Goal: Task Accomplishment & Management: Manage account settings

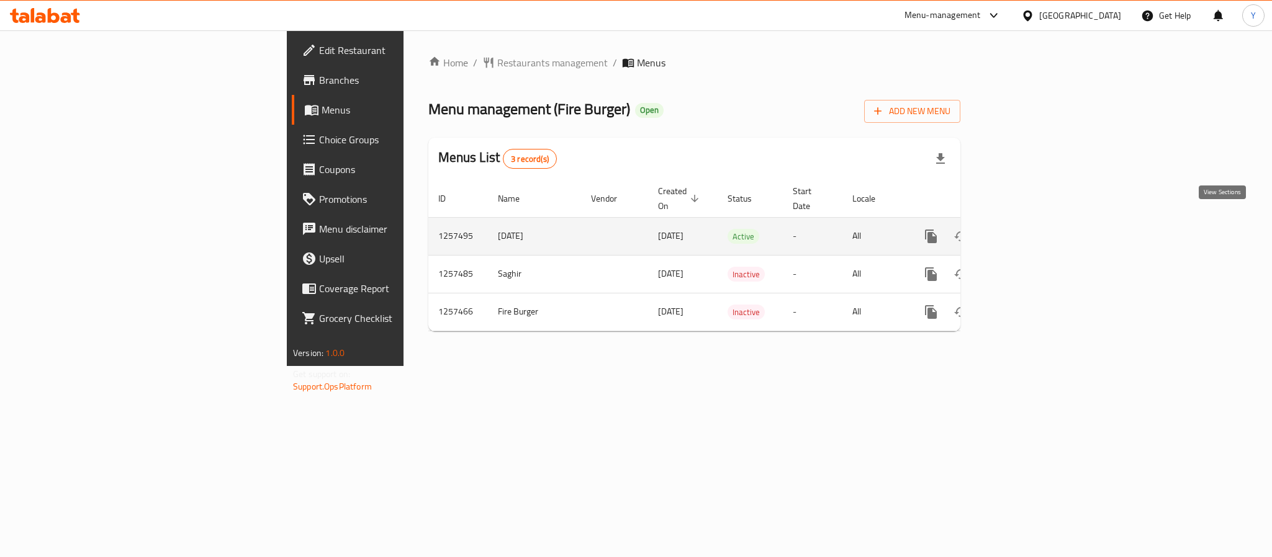
click at [1035, 231] on link "enhanced table" at bounding box center [1020, 237] width 30 height 30
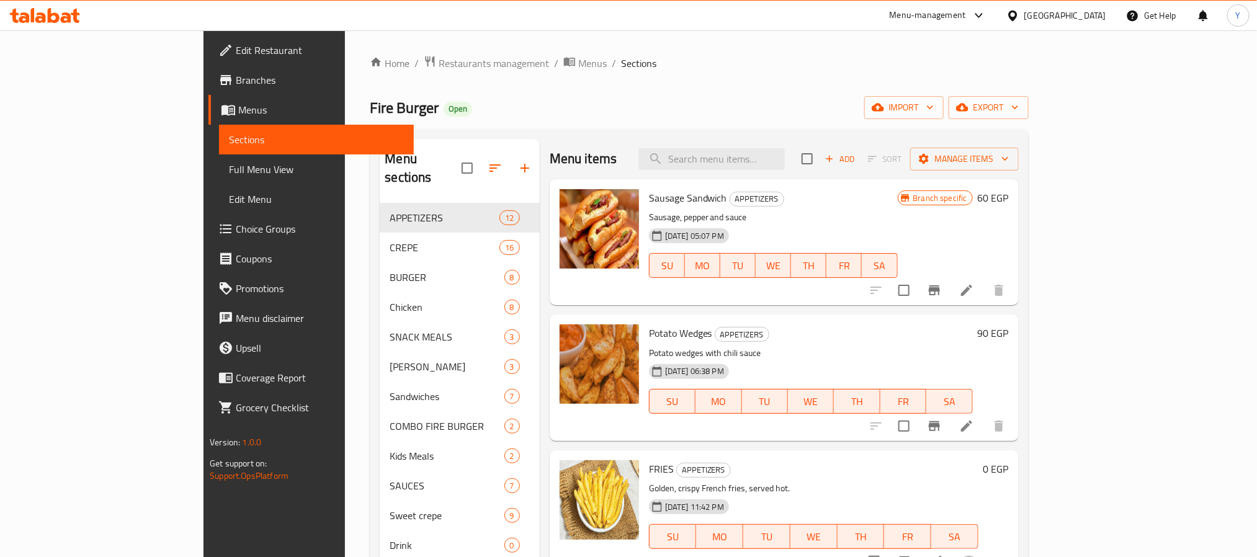
click at [814, 175] on div "Menu items Add Sort Manage items" at bounding box center [784, 159] width 469 height 40
click at [785, 158] on input "search" at bounding box center [712, 159] width 146 height 22
paste input "[PERSON_NAME]"
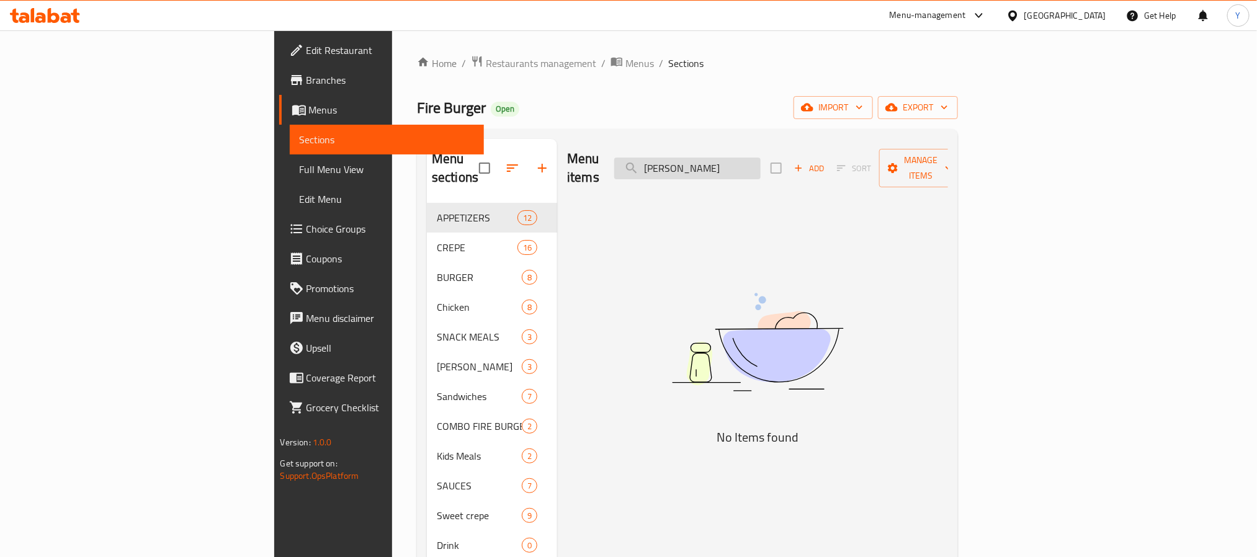
click at [761, 162] on input "[PERSON_NAME]" at bounding box center [687, 169] width 146 height 22
type input "f"
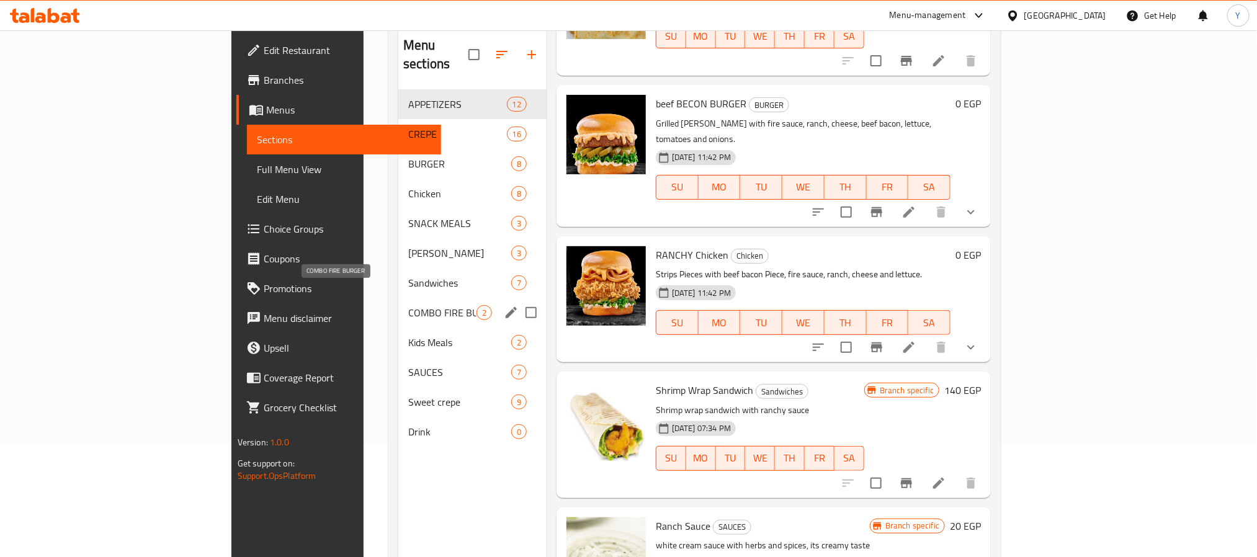
scroll to position [81, 0]
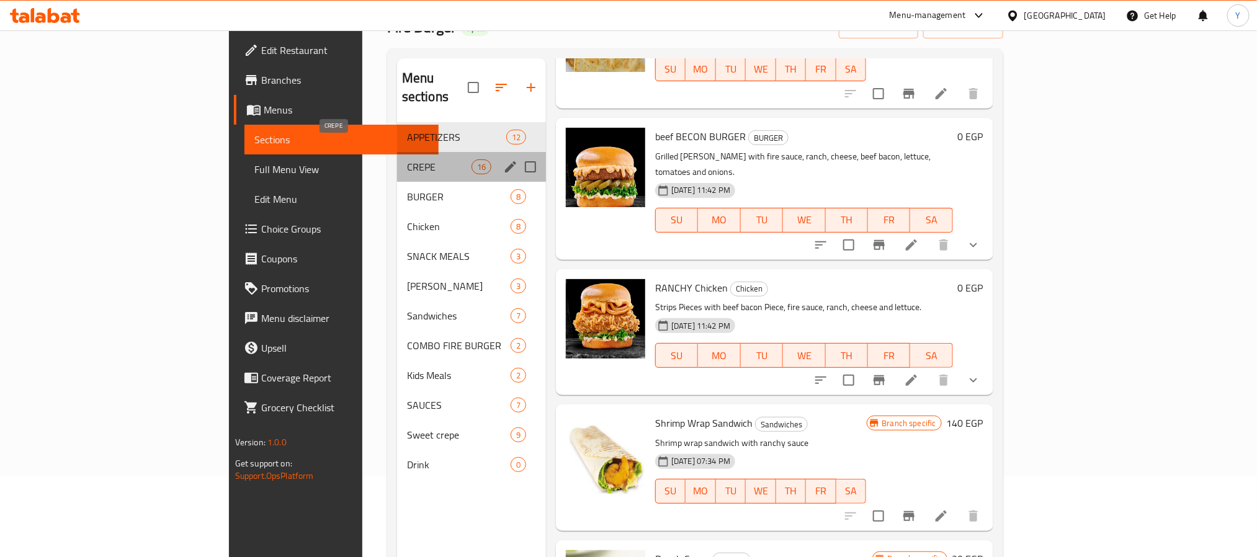
drag, startPoint x: 302, startPoint y: 155, endPoint x: 317, endPoint y: 161, distance: 16.7
click at [407, 160] on span "CREPE" at bounding box center [439, 167] width 65 height 15
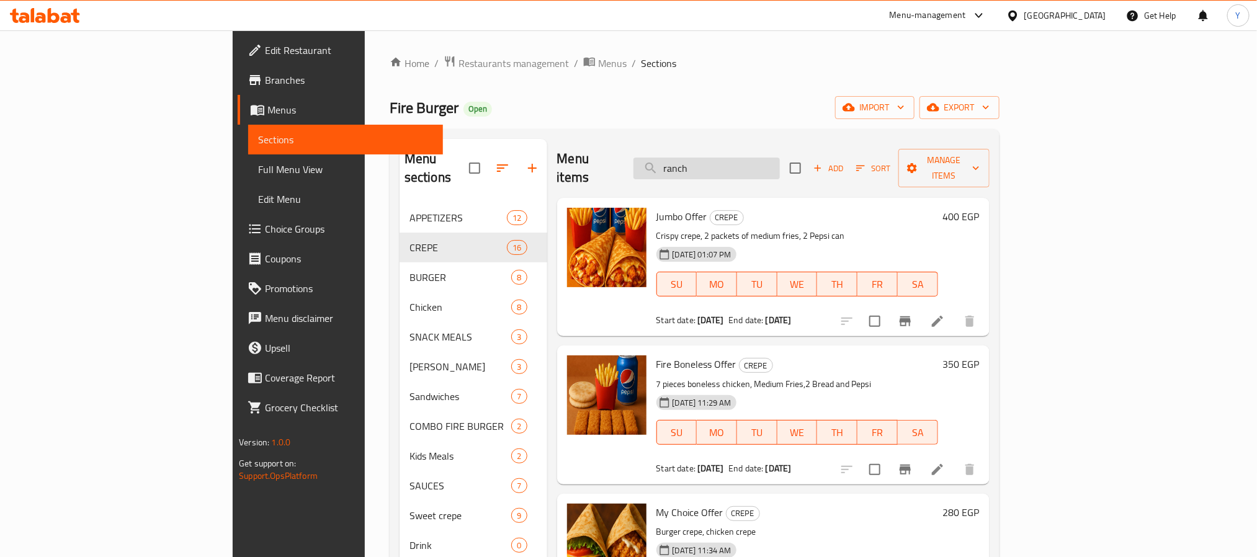
click at [780, 158] on input "ranch" at bounding box center [707, 169] width 146 height 22
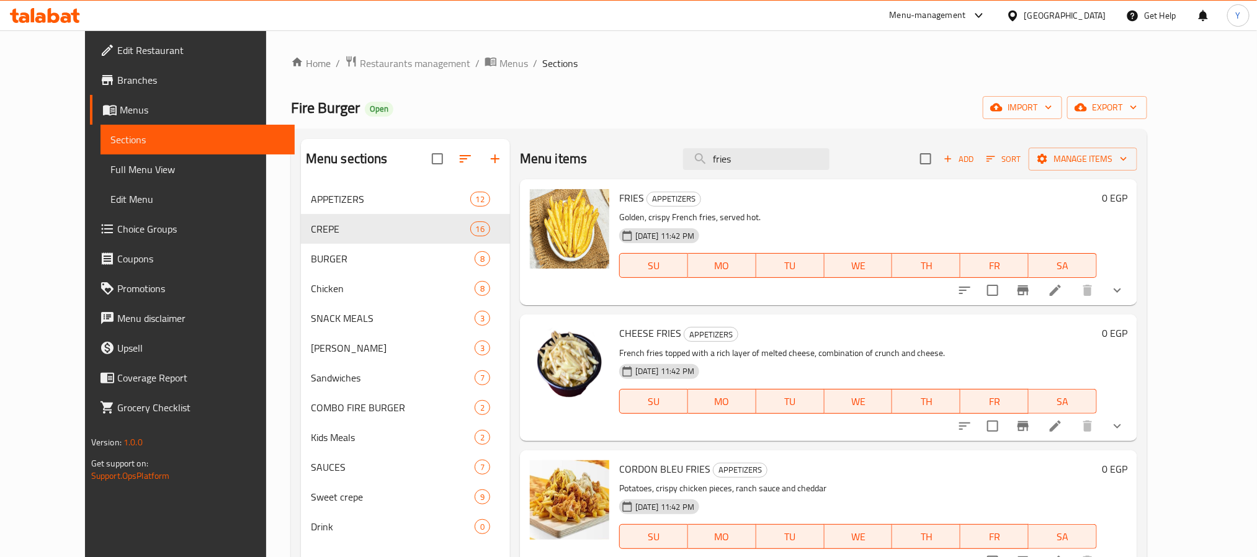
click at [1125, 285] on icon "show more" at bounding box center [1117, 290] width 15 height 15
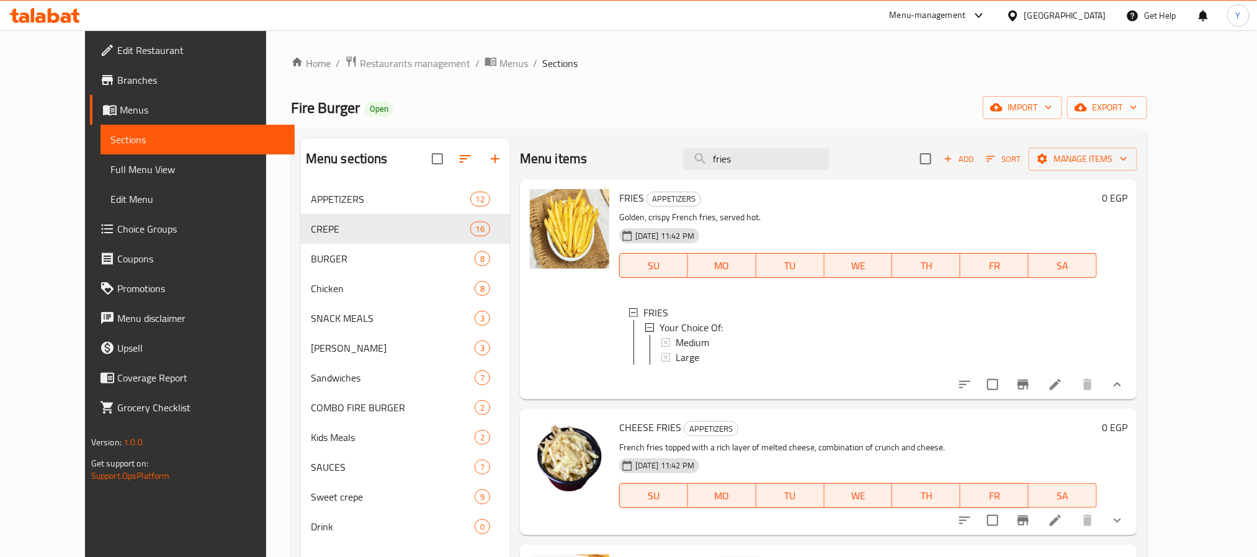
click at [1133, 400] on button "show more" at bounding box center [1118, 385] width 30 height 30
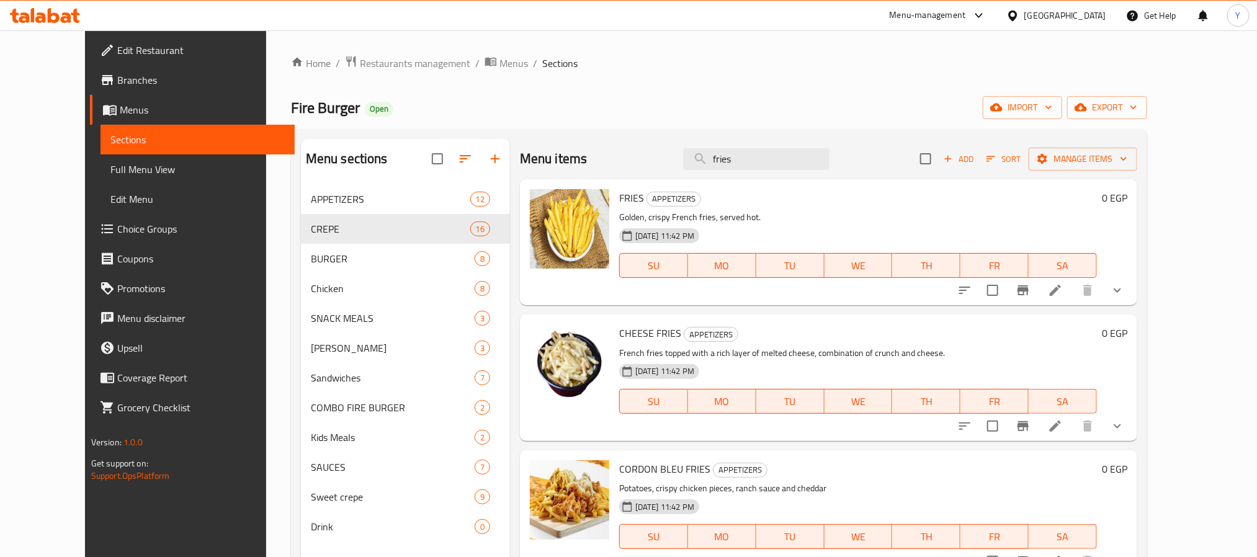
click at [844, 146] on div "Menu items fries Add Sort Manage items" at bounding box center [829, 159] width 618 height 40
click at [830, 155] on input "fries" at bounding box center [756, 159] width 146 height 22
paste input "في كولا"
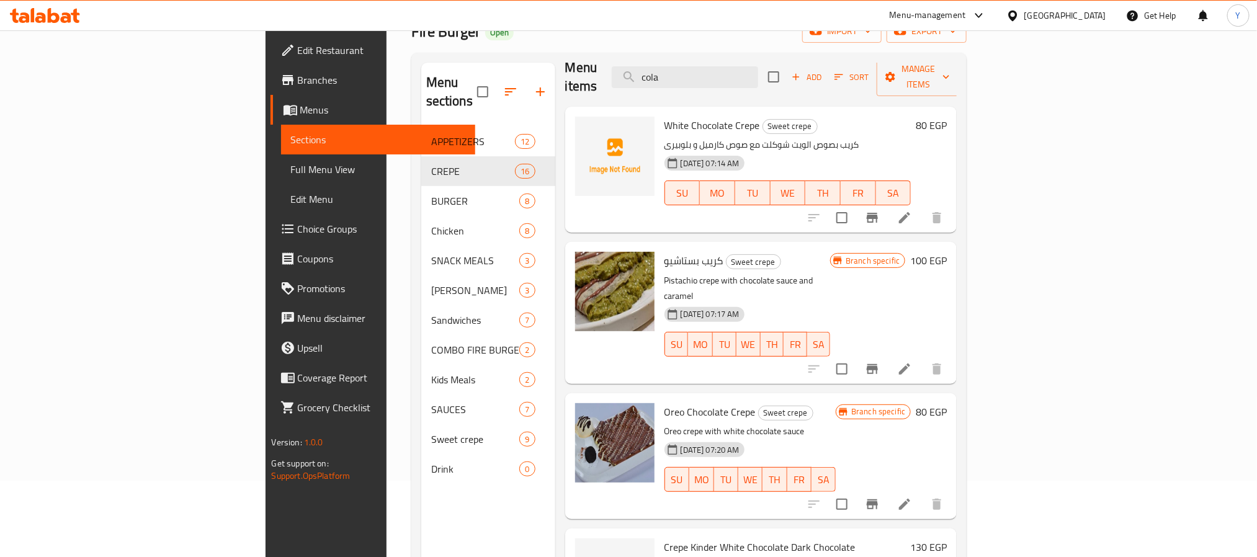
scroll to position [174, 0]
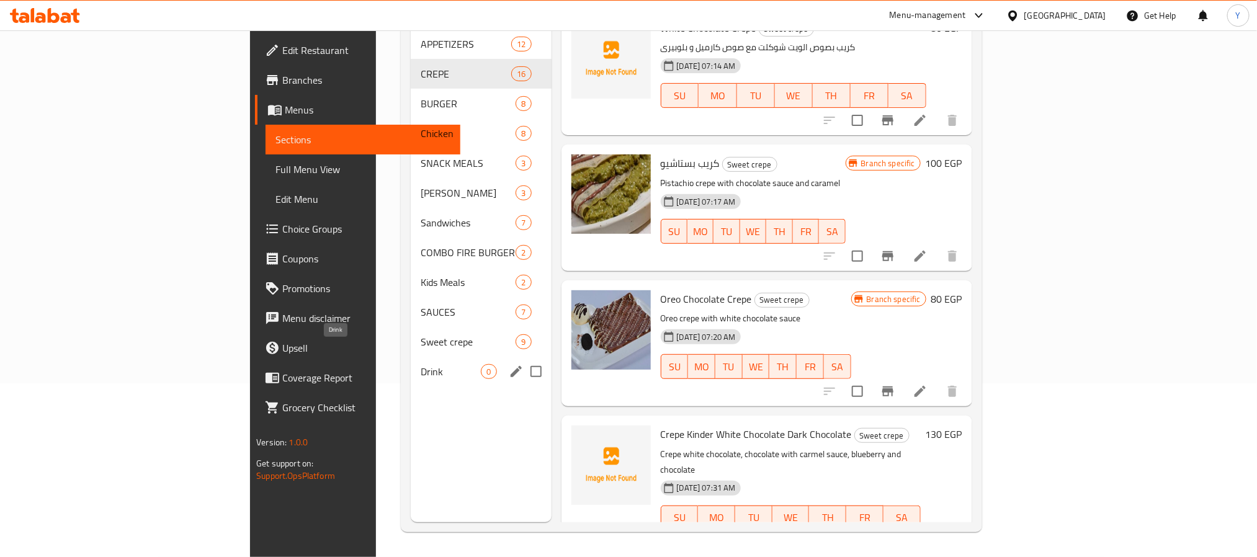
type input "cola"
click at [421, 364] on span "Drink" at bounding box center [451, 371] width 60 height 15
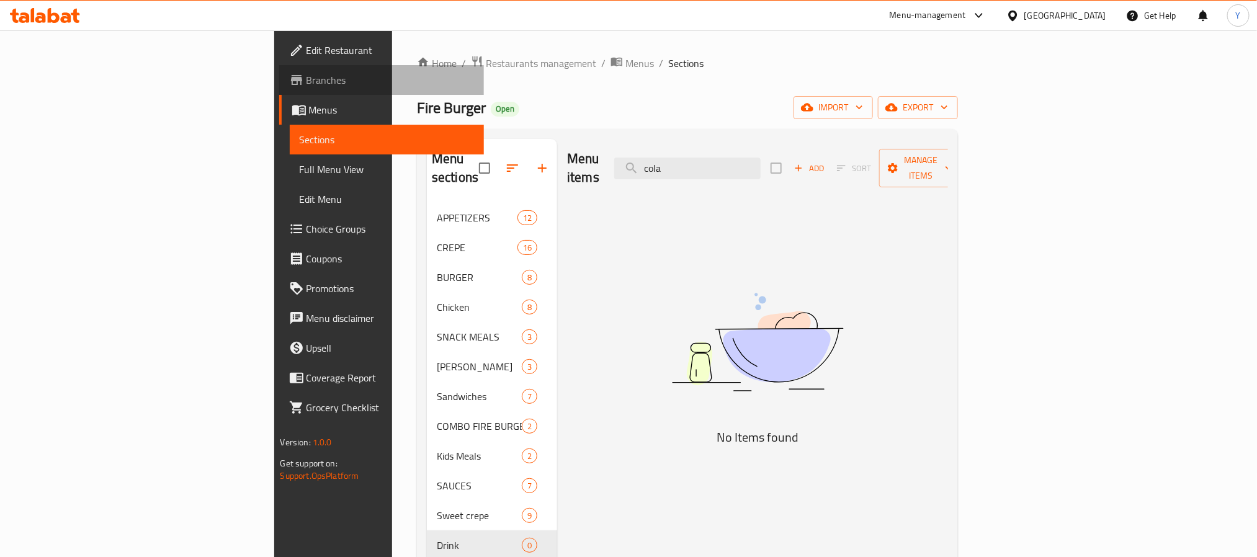
click at [307, 84] on span "Branches" at bounding box center [391, 80] width 168 height 15
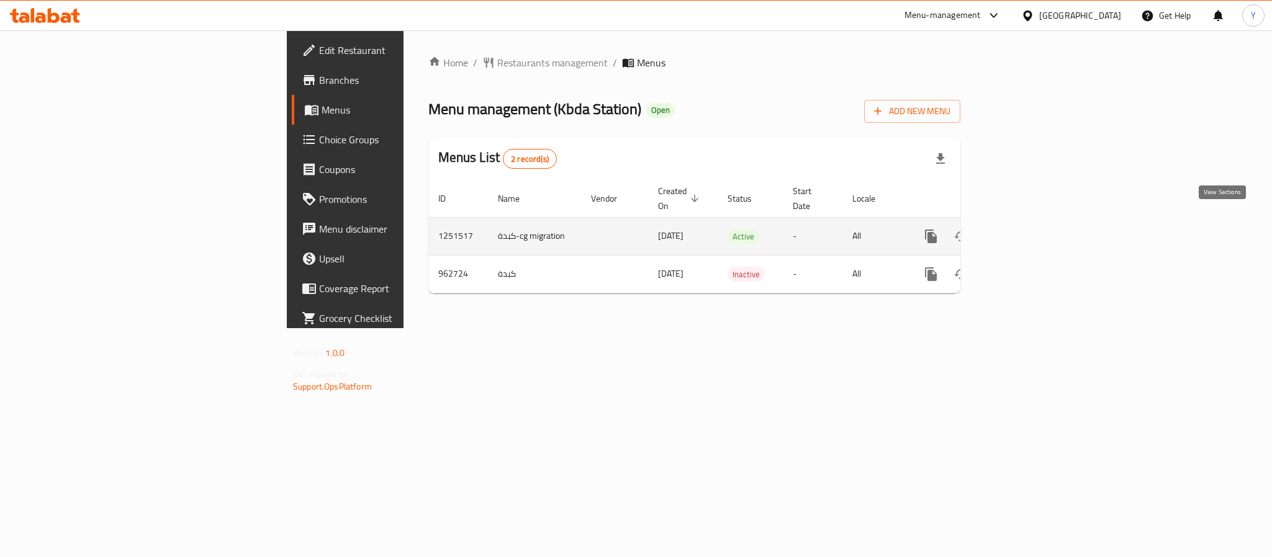
click at [1028, 229] on icon "enhanced table" at bounding box center [1020, 236] width 15 height 15
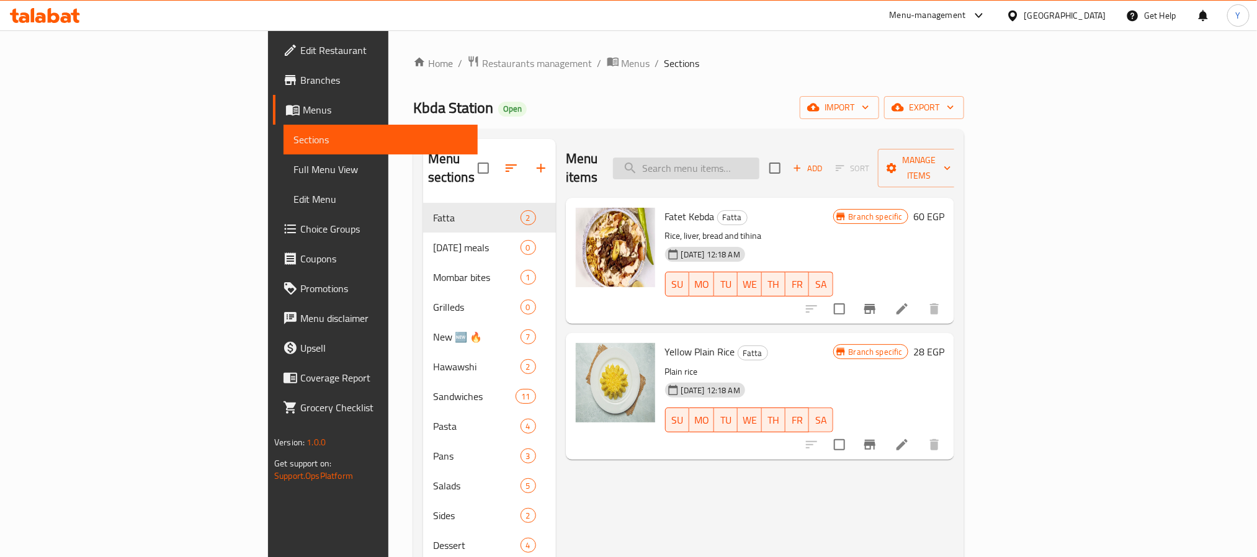
click at [760, 160] on input "search" at bounding box center [686, 169] width 146 height 22
click at [760, 158] on input "search" at bounding box center [686, 169] width 146 height 22
paste input "كبده"
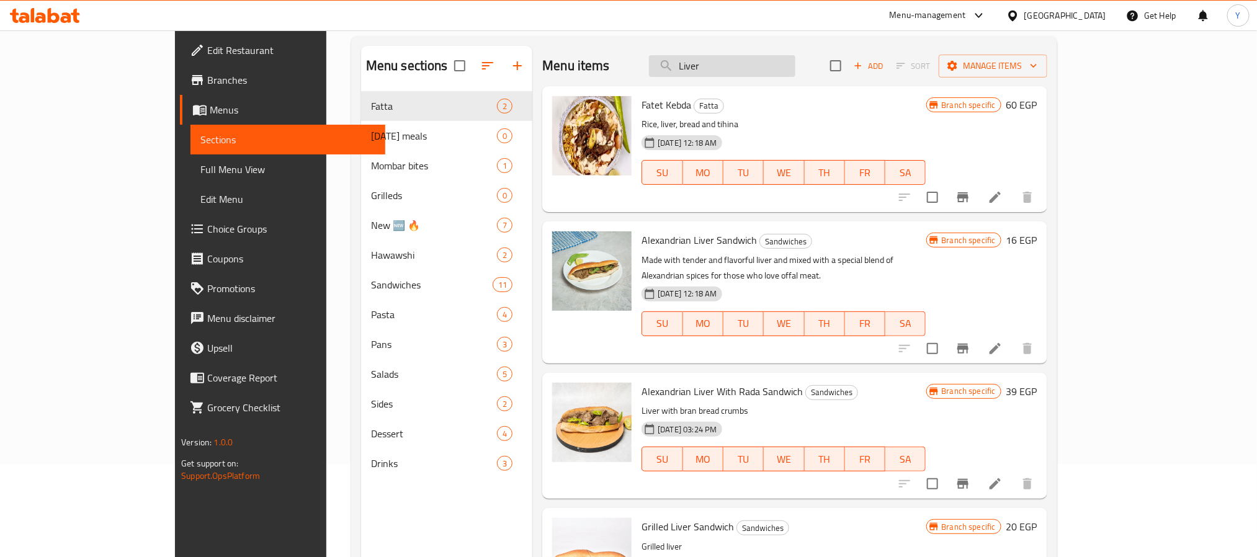
click at [762, 76] on input "Liver" at bounding box center [722, 66] width 146 height 22
type input "a"
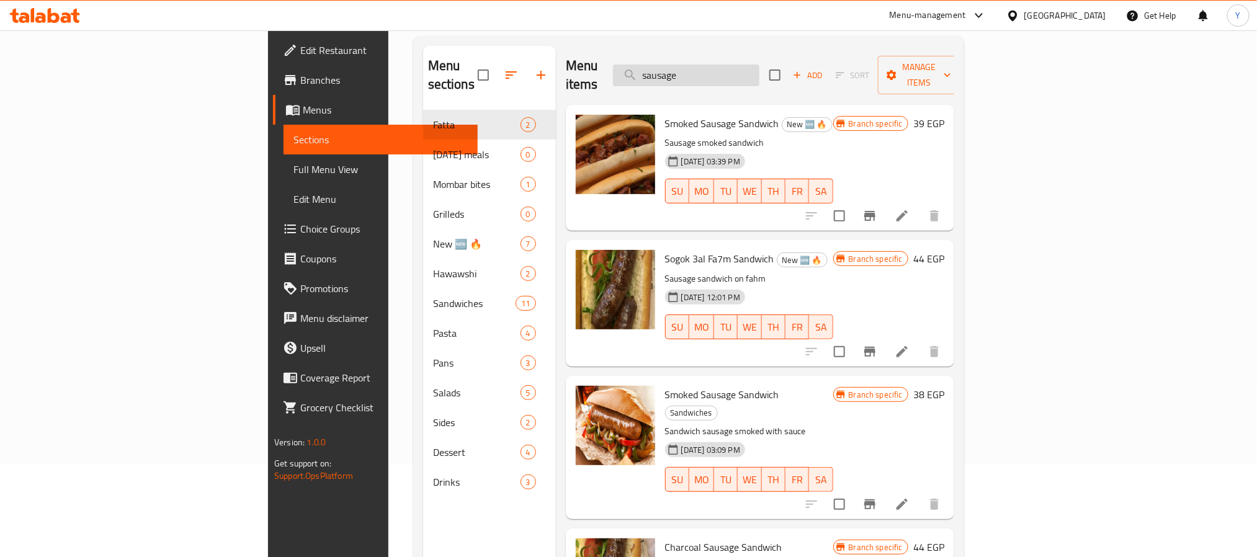
type input "sausage"
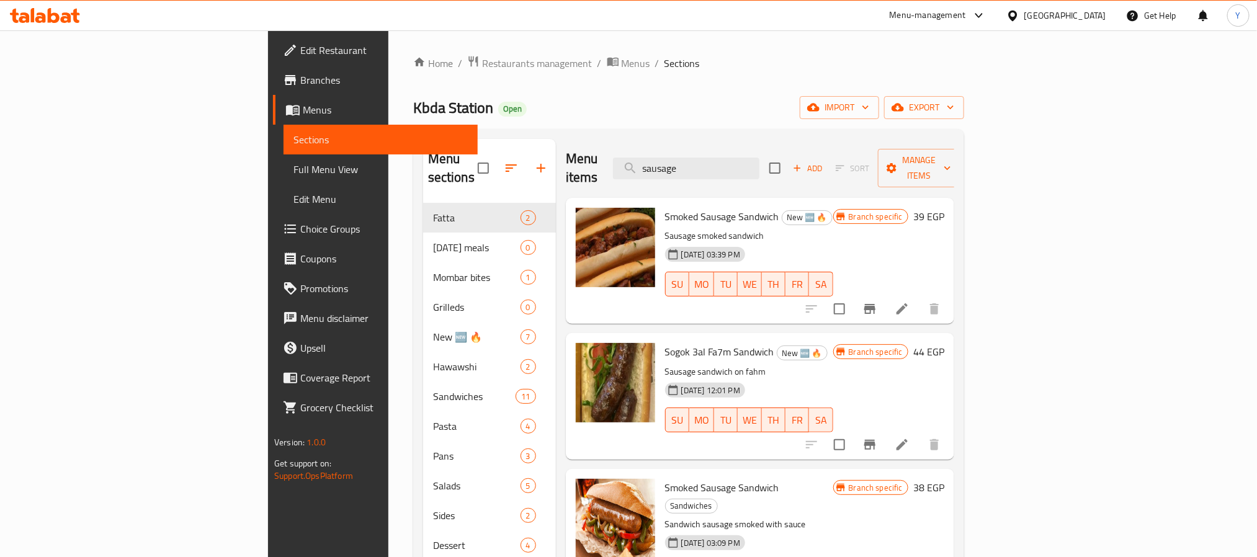
click at [595, 88] on div "Home / Restaurants management / Menus / Sections Kbda Station Open import expor…" at bounding box center [688, 380] width 551 height 651
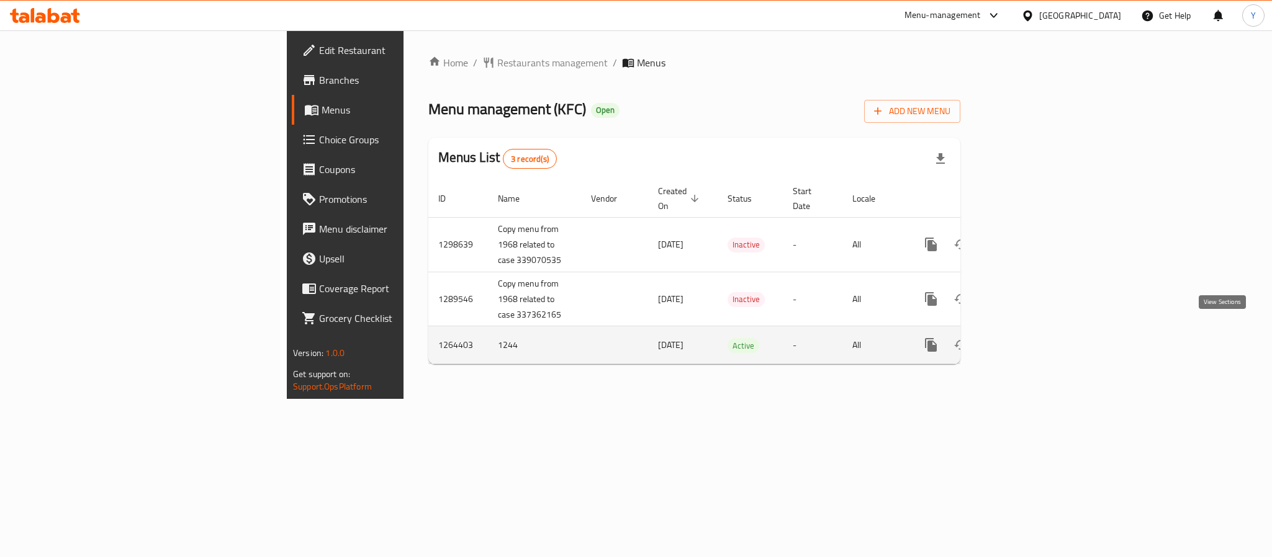
click at [1028, 338] on icon "enhanced table" at bounding box center [1020, 345] width 15 height 15
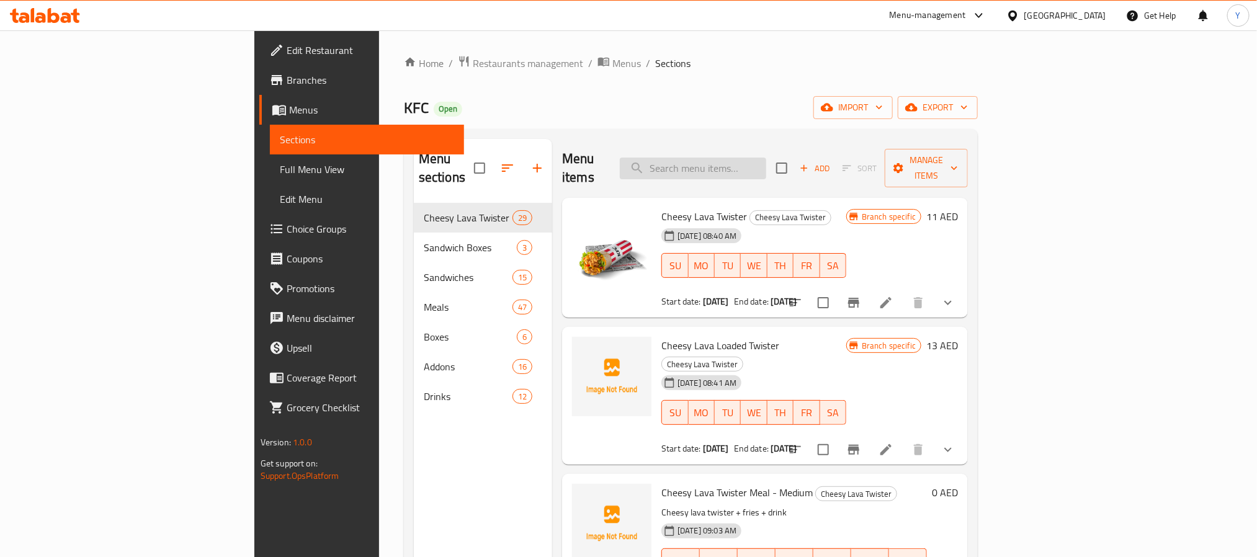
click at [766, 158] on input "search" at bounding box center [693, 169] width 146 height 22
paste input "Mighty zinger combo"
type input "Mighty zinger combo"
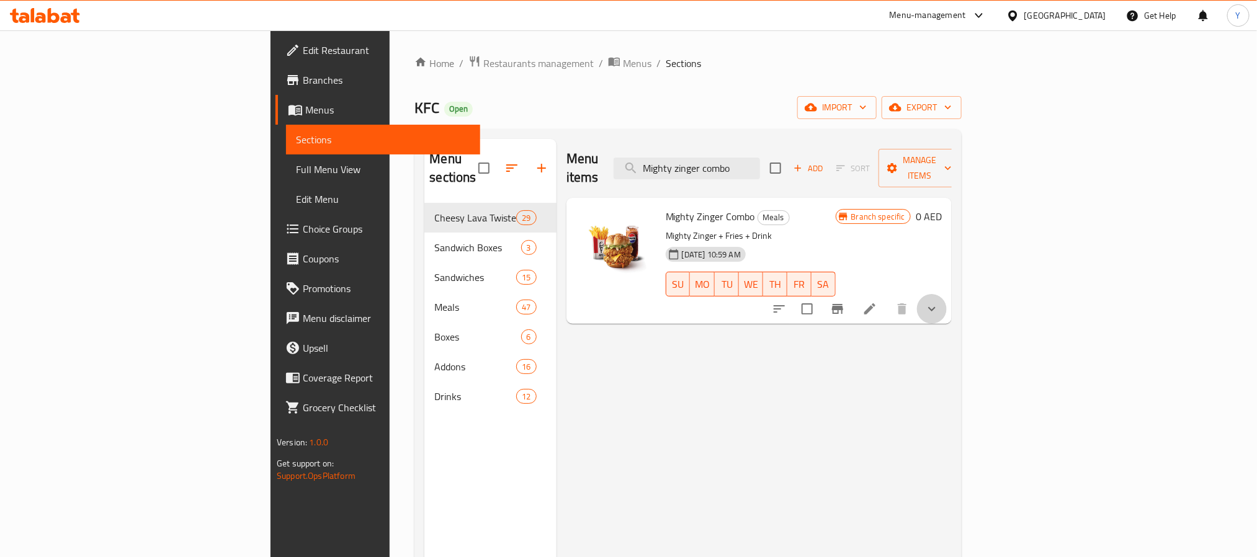
click at [947, 294] on button "show more" at bounding box center [932, 309] width 30 height 30
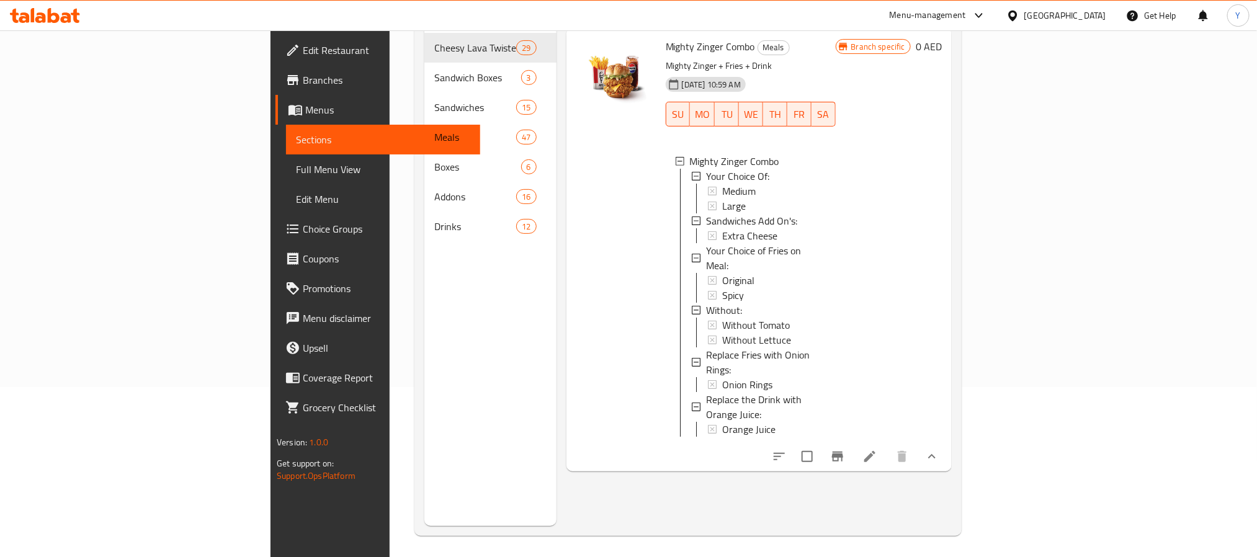
scroll to position [174, 0]
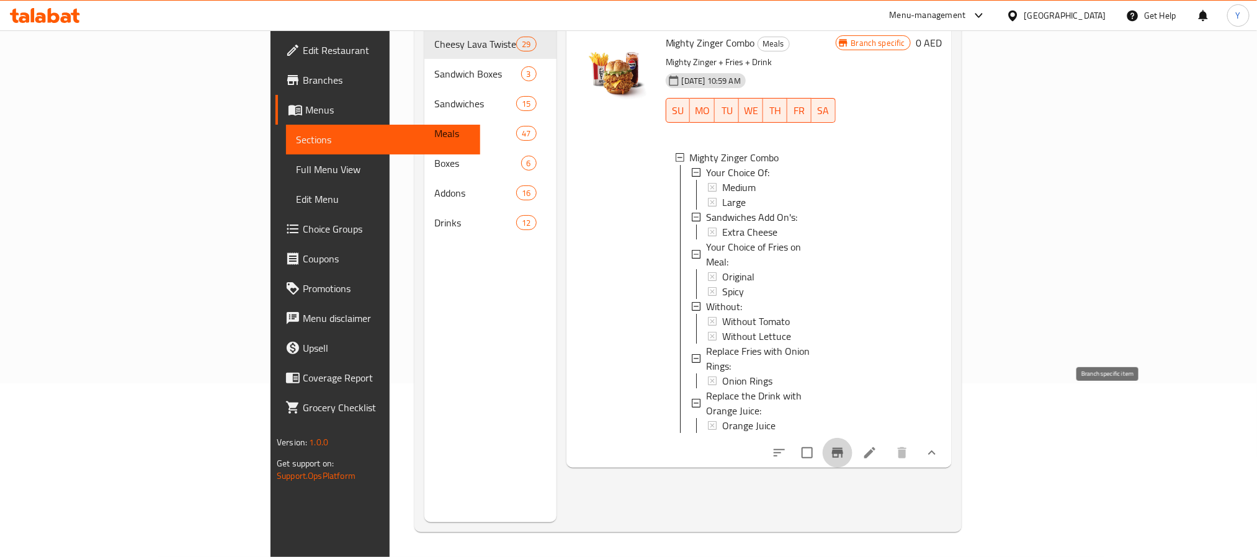
click at [845, 446] on icon "Branch-specific-item" at bounding box center [837, 453] width 15 height 15
click at [722, 180] on span "Medium" at bounding box center [739, 187] width 34 height 15
click at [706, 210] on span "Sandwiches Add On's:" at bounding box center [751, 217] width 91 height 15
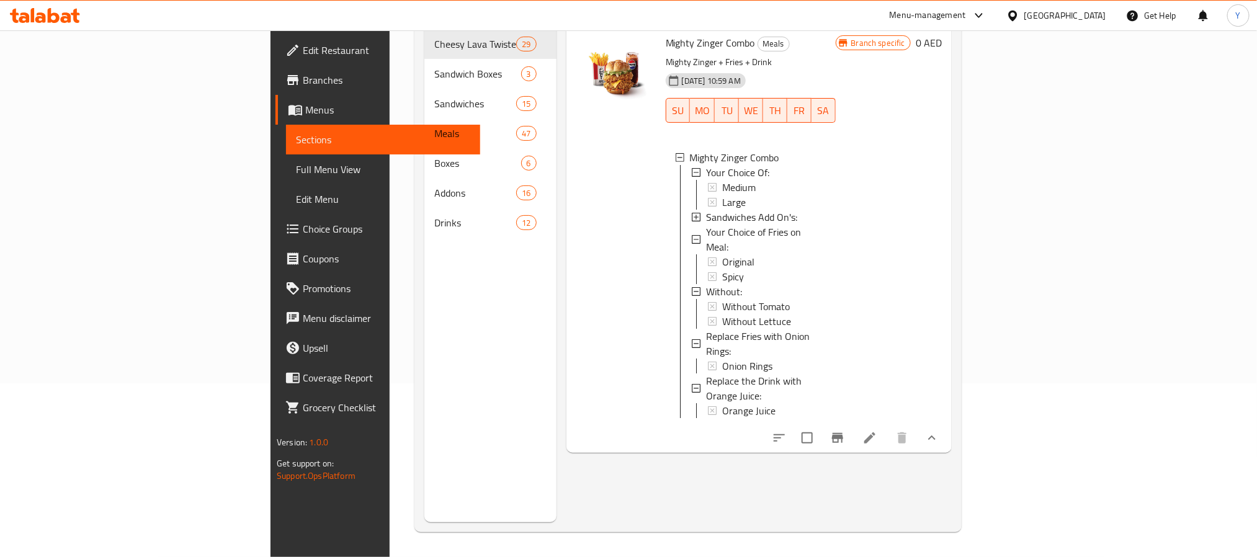
click at [706, 210] on span "Sandwiches Add On's:" at bounding box center [751, 217] width 91 height 15
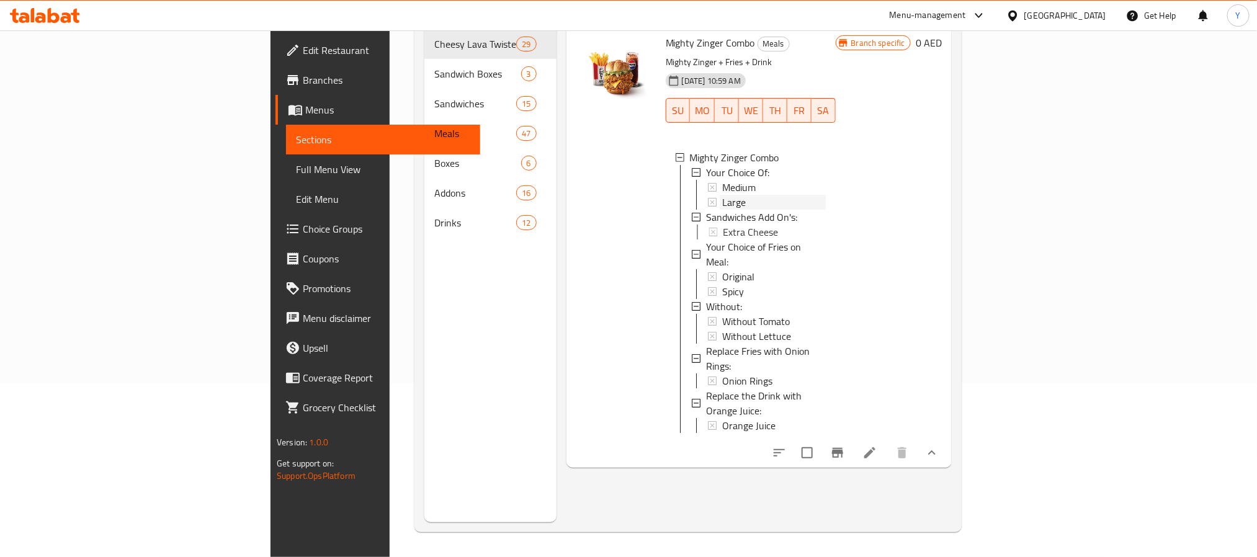
click at [722, 195] on span "Large" at bounding box center [734, 202] width 24 height 15
click at [878, 446] on icon at bounding box center [870, 453] width 15 height 15
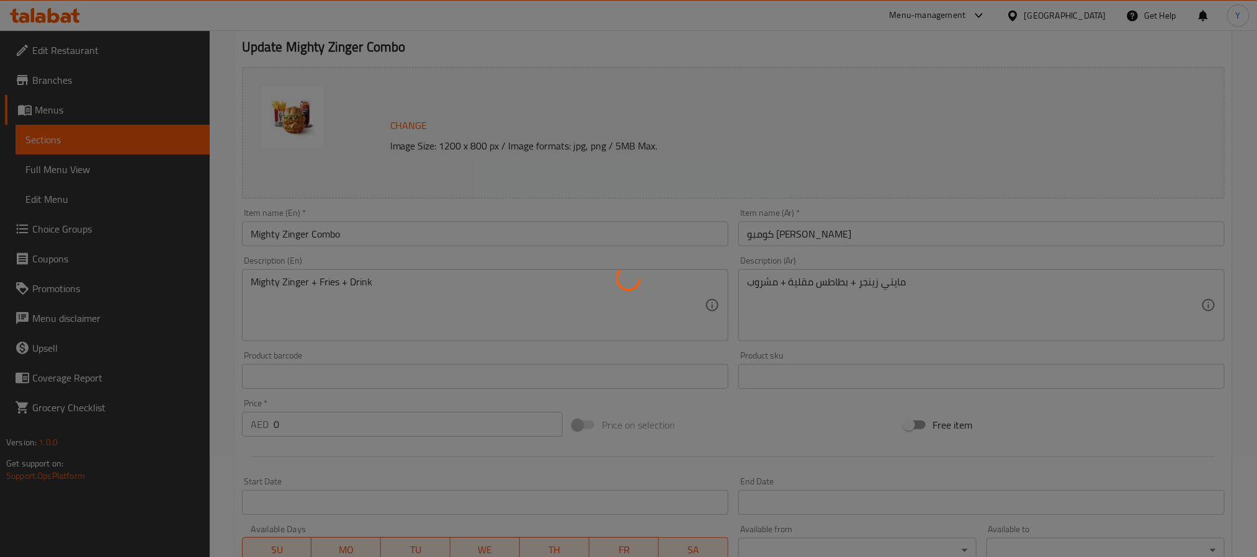
type input "إختيارك من:"
type input "1"
type input "إضافات الساندويش:"
type input "0"
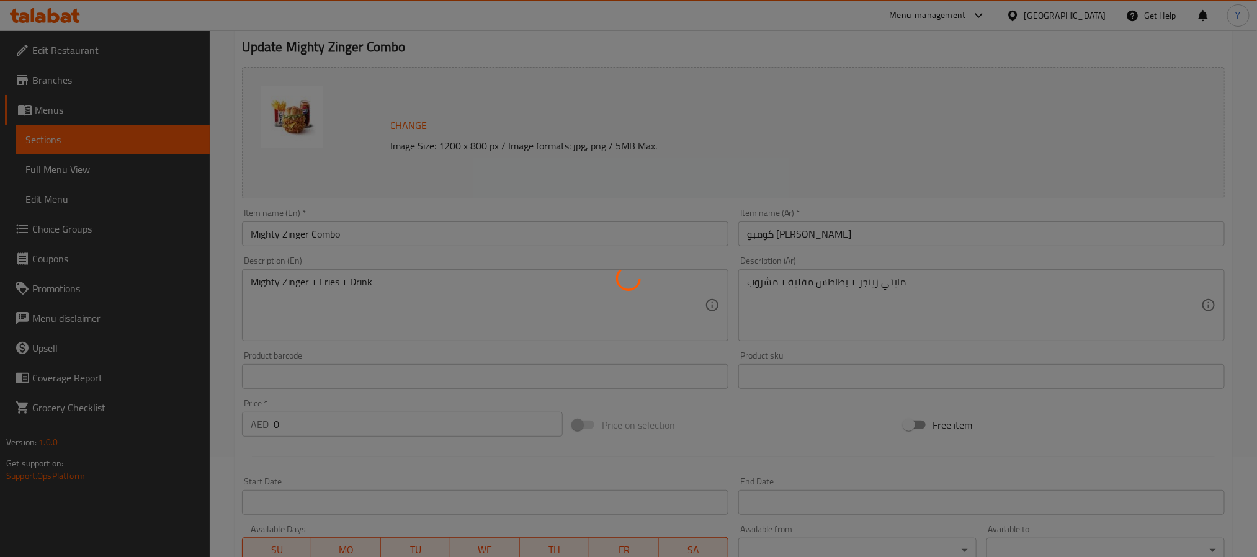
type input "1"
type input "اختيارك من البطاطس المقلية في الوجبة:"
type input "0"
type input "1"
type input "بدون:"
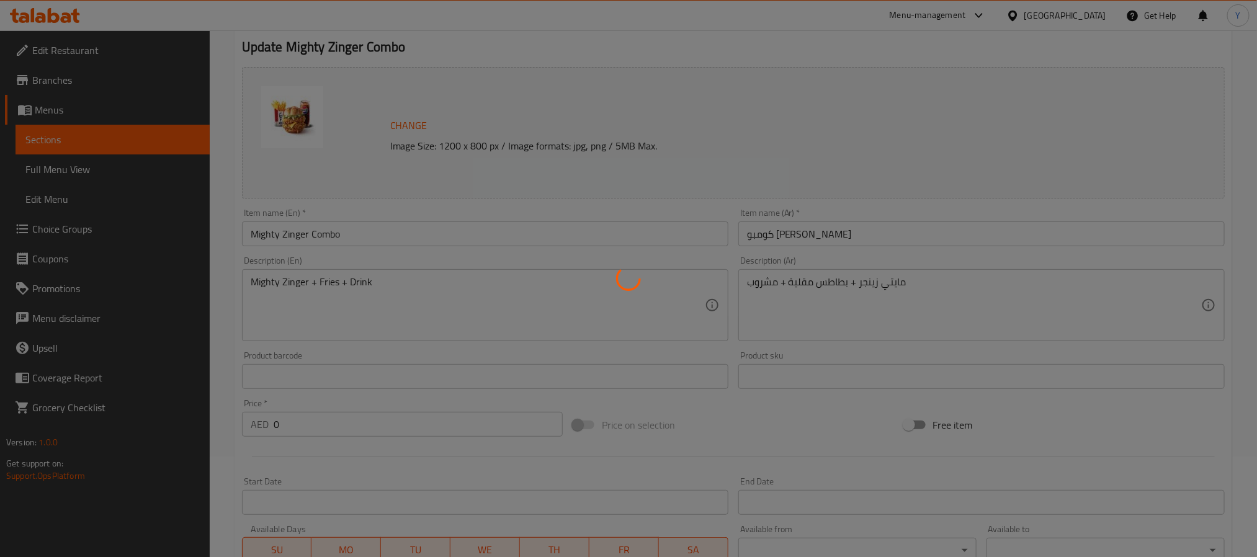
type input "0"
type input "2"
type input "استبدال البطاطس المقلية بحلقات البصل:"
type input "0"
type input "1"
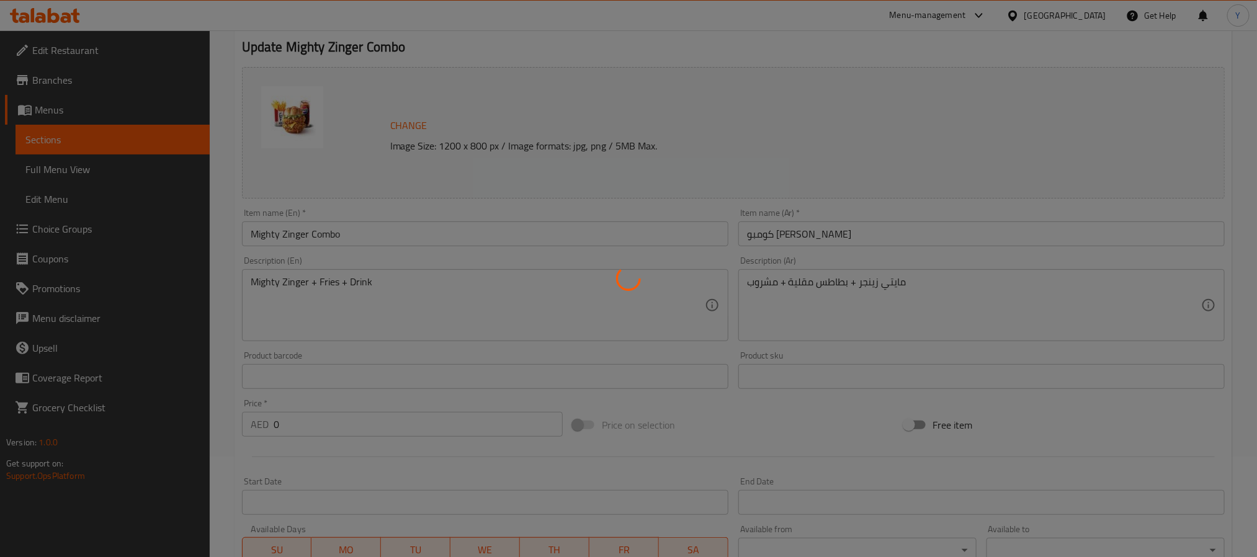
type input "استبدل المشروب بعصير البرتقال:"
type input "0"
type input "1"
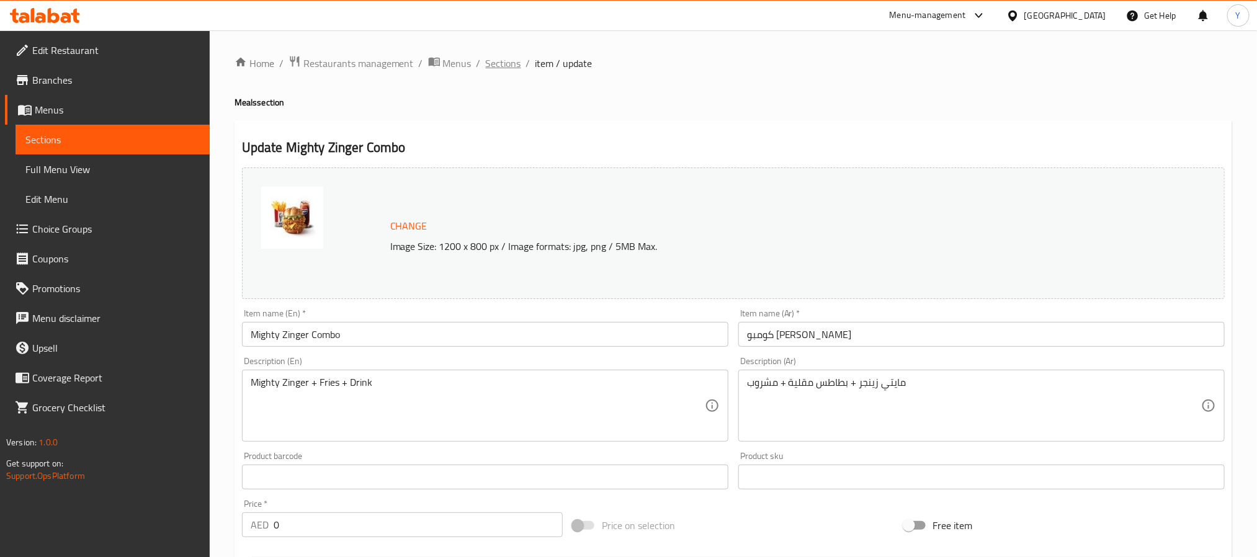
click at [500, 64] on span "Sections" at bounding box center [503, 63] width 35 height 15
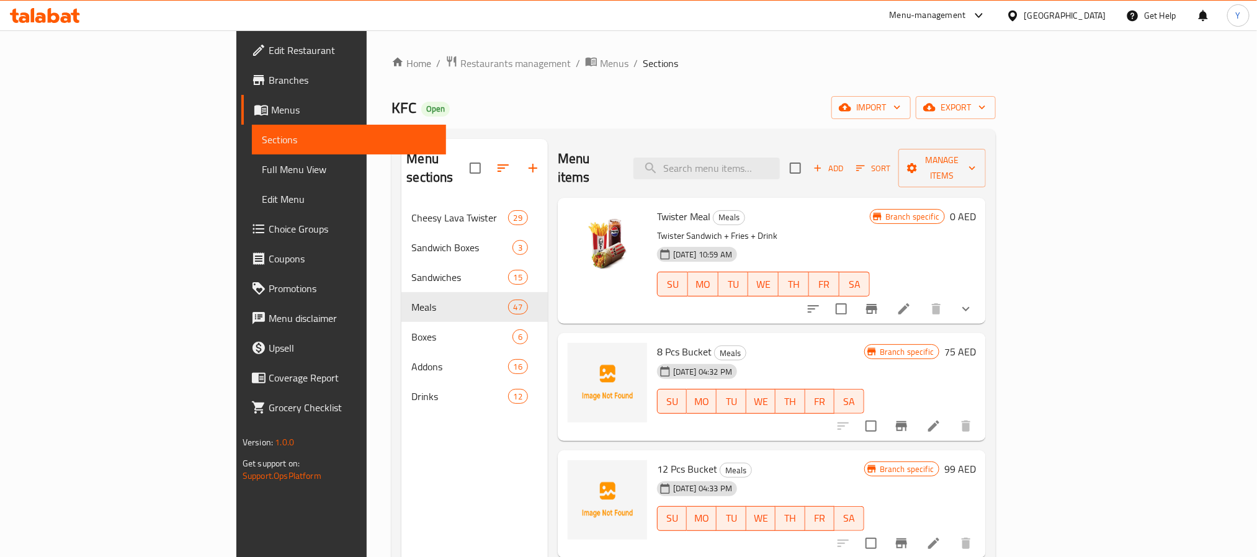
click at [798, 137] on div "Menu sections Cheesy Lava Twister 29 Sandwich Boxes 3 Sandwiches 15 Meals 47 Bo…" at bounding box center [694, 417] width 605 height 577
click at [771, 198] on div "Twister Meal Meals Twister Sandwich + Fries + Drink 07-11-2024 10:59 AM SU MO T…" at bounding box center [772, 261] width 428 height 126
click at [780, 158] on input "search" at bounding box center [707, 169] width 146 height 22
paste input "cheese lava sandwich"
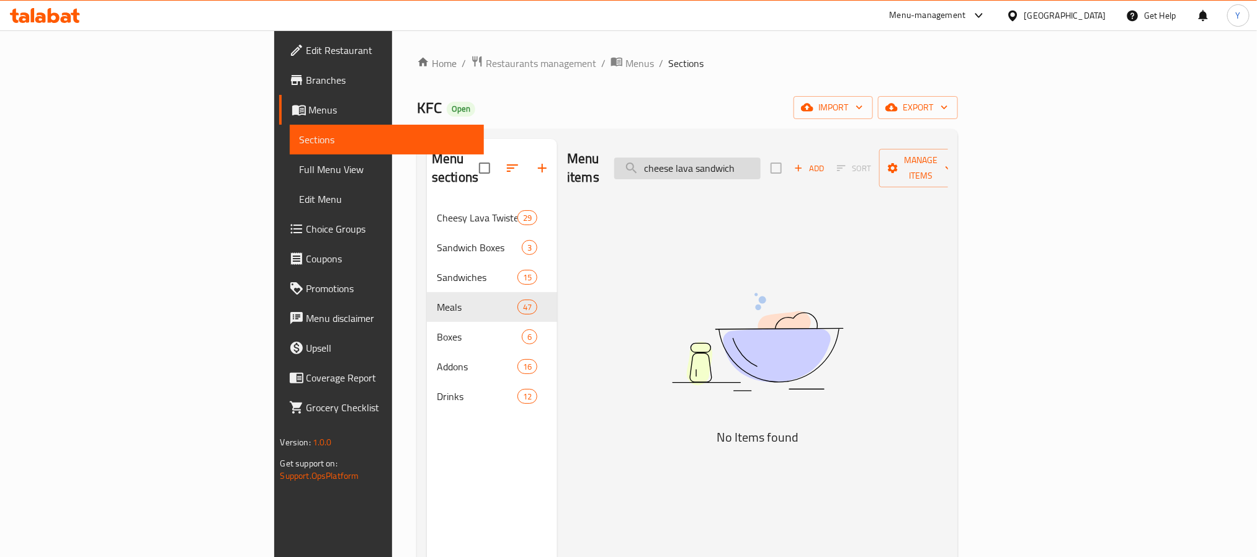
click at [761, 158] on input "cheese lava sandwich" at bounding box center [687, 169] width 146 height 22
click at [761, 161] on input "lava sandwich" at bounding box center [687, 169] width 146 height 22
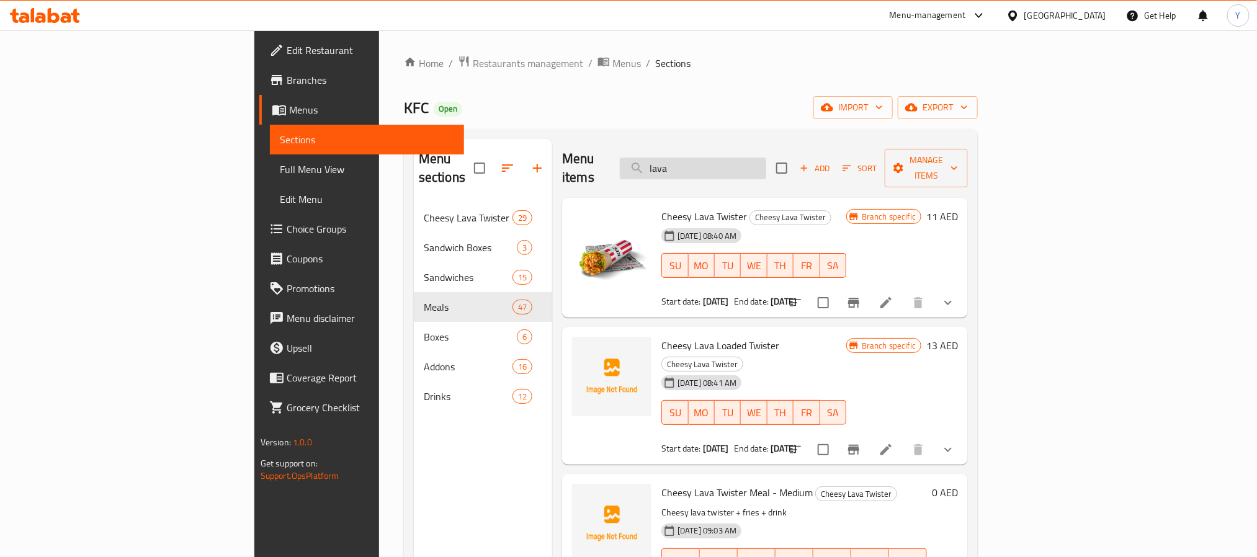
click at [766, 161] on input "lava" at bounding box center [693, 169] width 146 height 22
paste input "American Cheese"
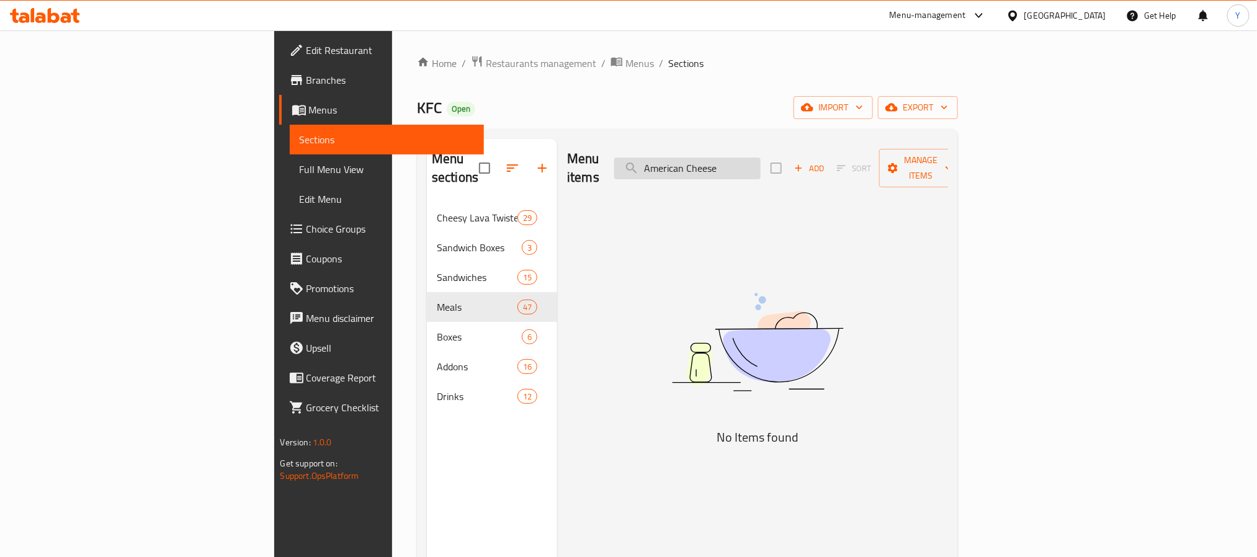
click at [761, 158] on input "American Cheese" at bounding box center [687, 169] width 146 height 22
paste input "cheese lava"
click at [761, 162] on input "cheese lava" at bounding box center [687, 169] width 146 height 22
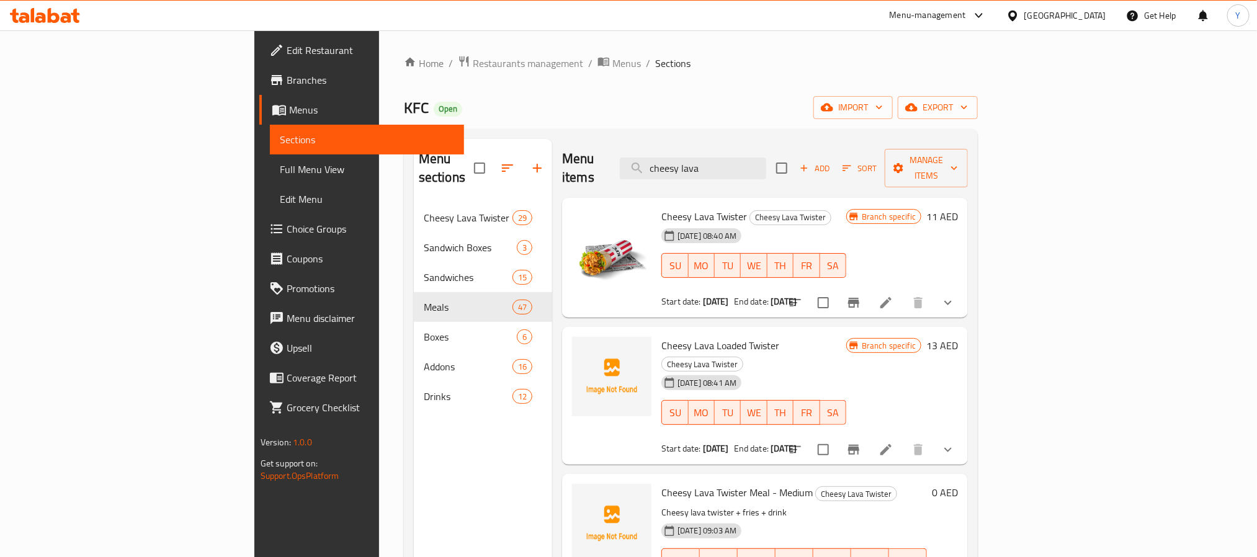
type input "cheesy lava"
click at [766, 162] on input "cheesy lava" at bounding box center [693, 169] width 146 height 22
